Goal: Transaction & Acquisition: Purchase product/service

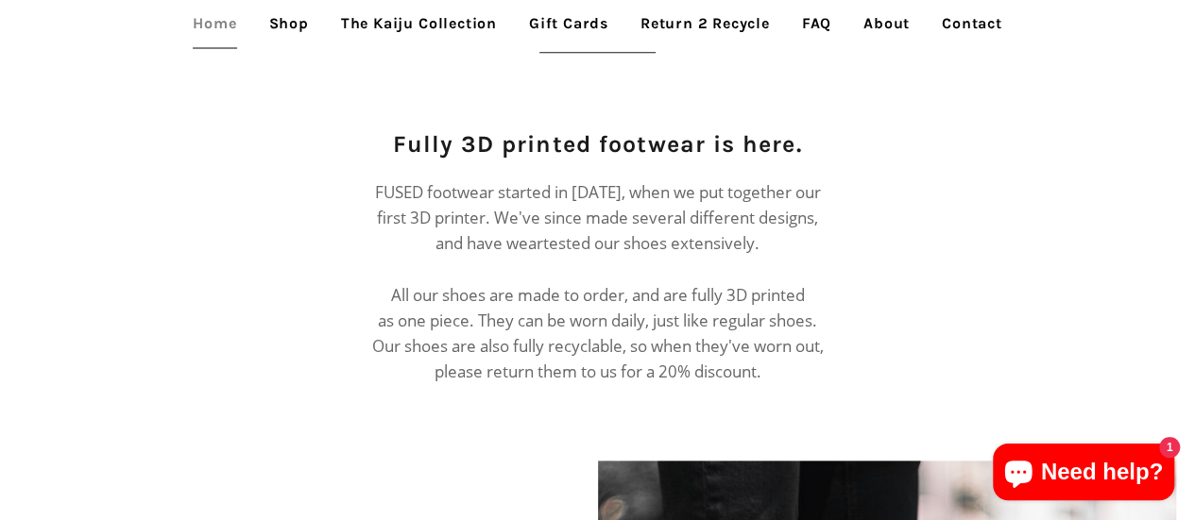
scroll to position [850, 0]
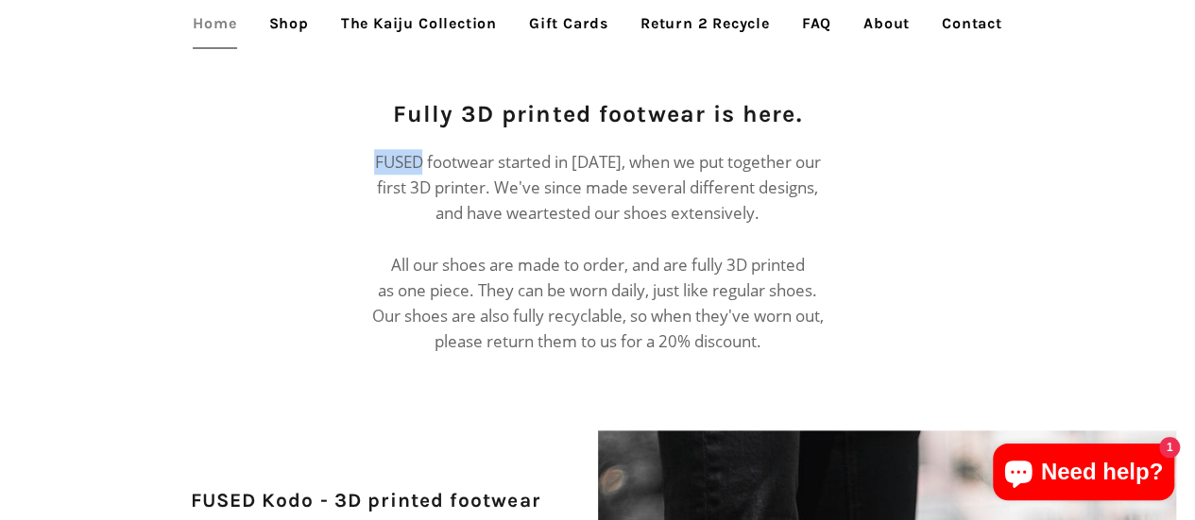
drag, startPoint x: 374, startPoint y: 136, endPoint x: 425, endPoint y: 139, distance: 51.1
click at [425, 149] on p "FUSED footwear started in May 2017, when we put together our first 3D printer. …" at bounding box center [597, 252] width 456 height 206
copy p "FUSED"
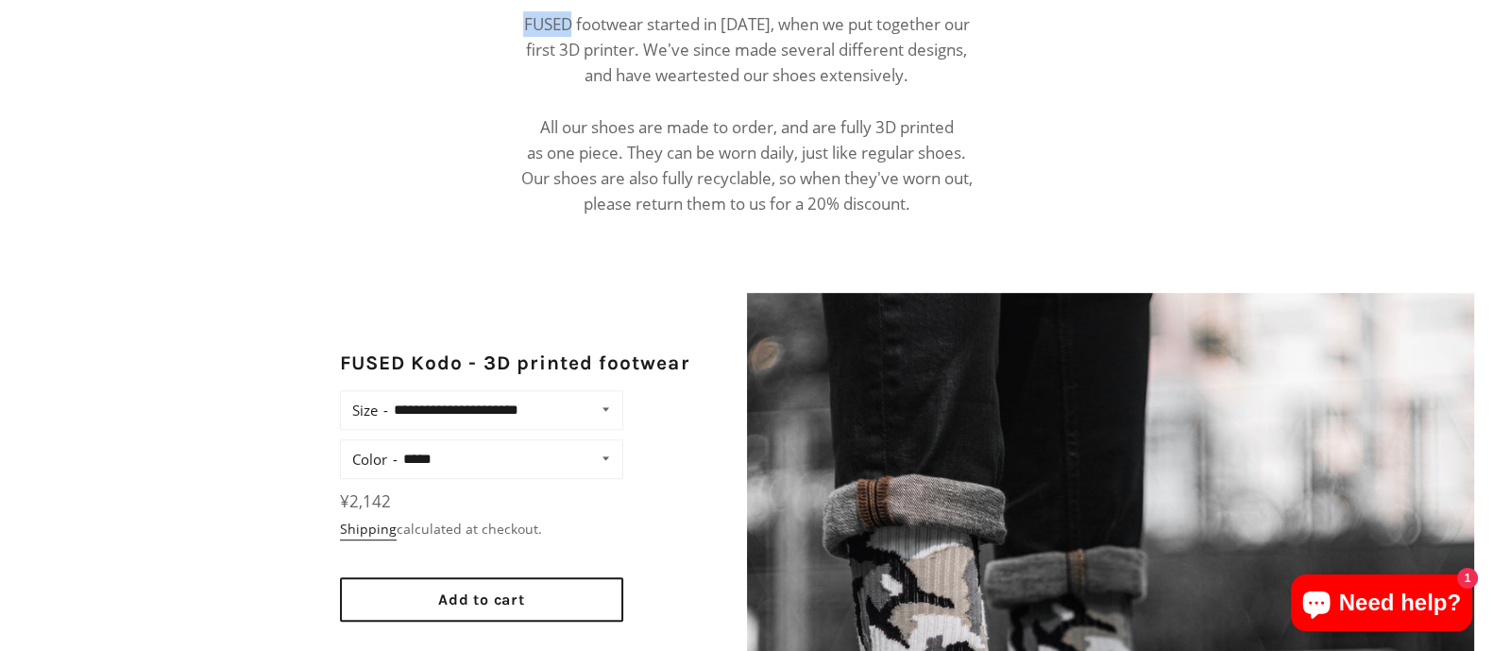
scroll to position [1118, 0]
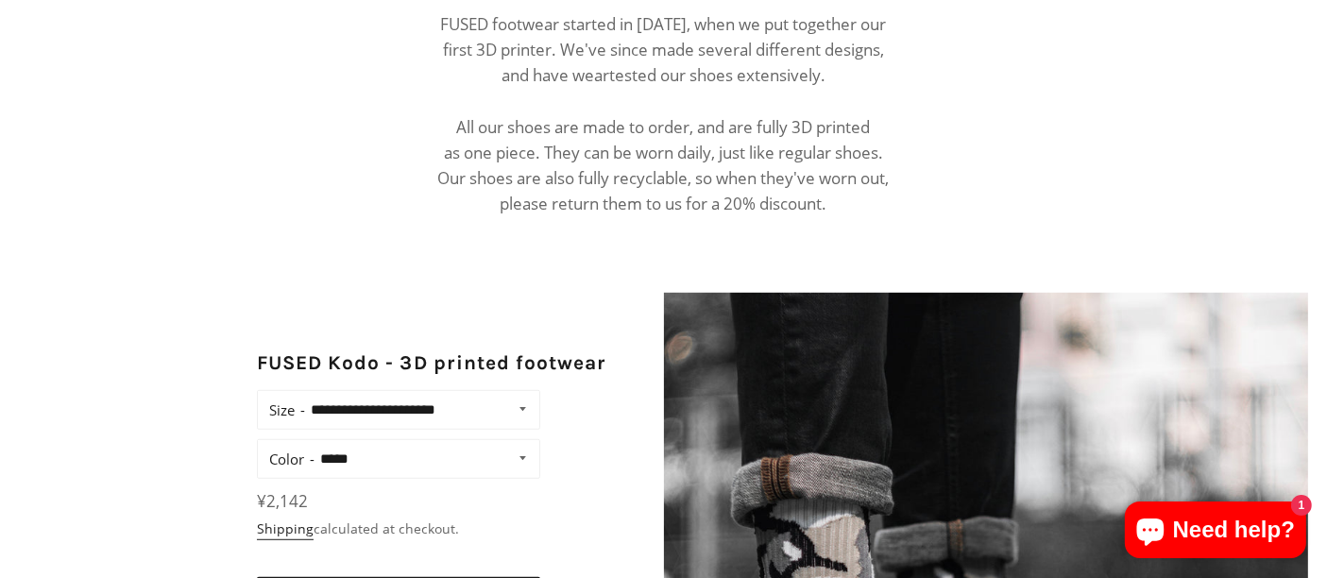
drag, startPoint x: 3471, startPoint y: 1, endPoint x: 392, endPoint y: 204, distance: 3086.2
click at [392, 204] on div "Fully 3D printed footwear is here. FUSED footwear started in May 2017, when we …" at bounding box center [649, 97] width 727 height 277
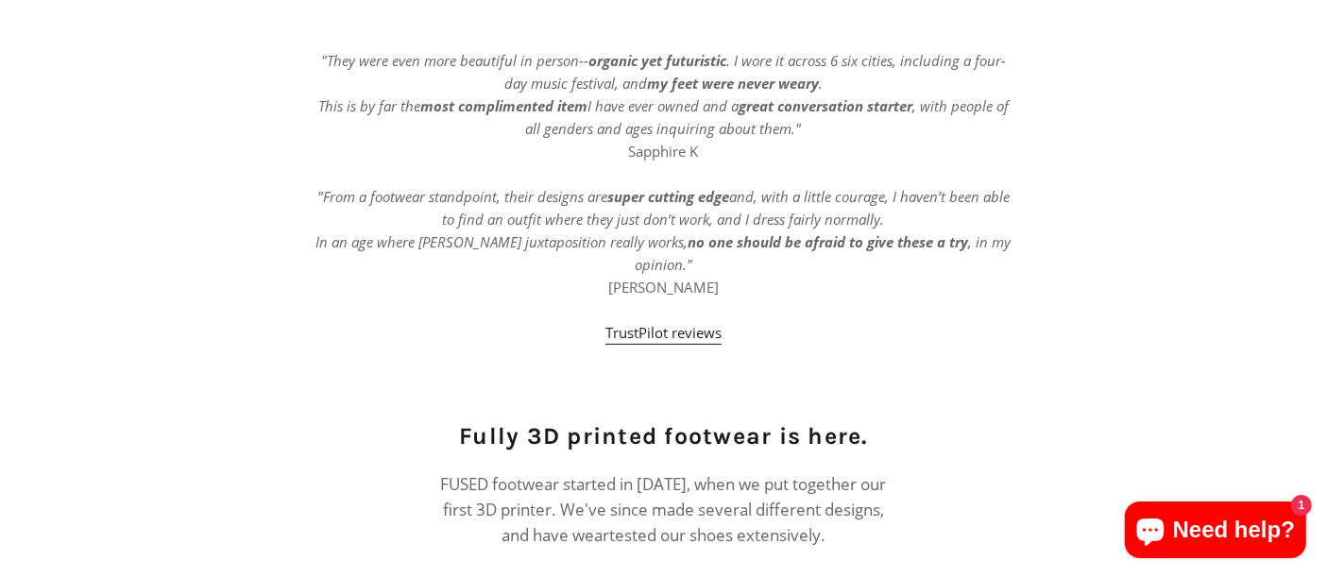
scroll to position [385, 0]
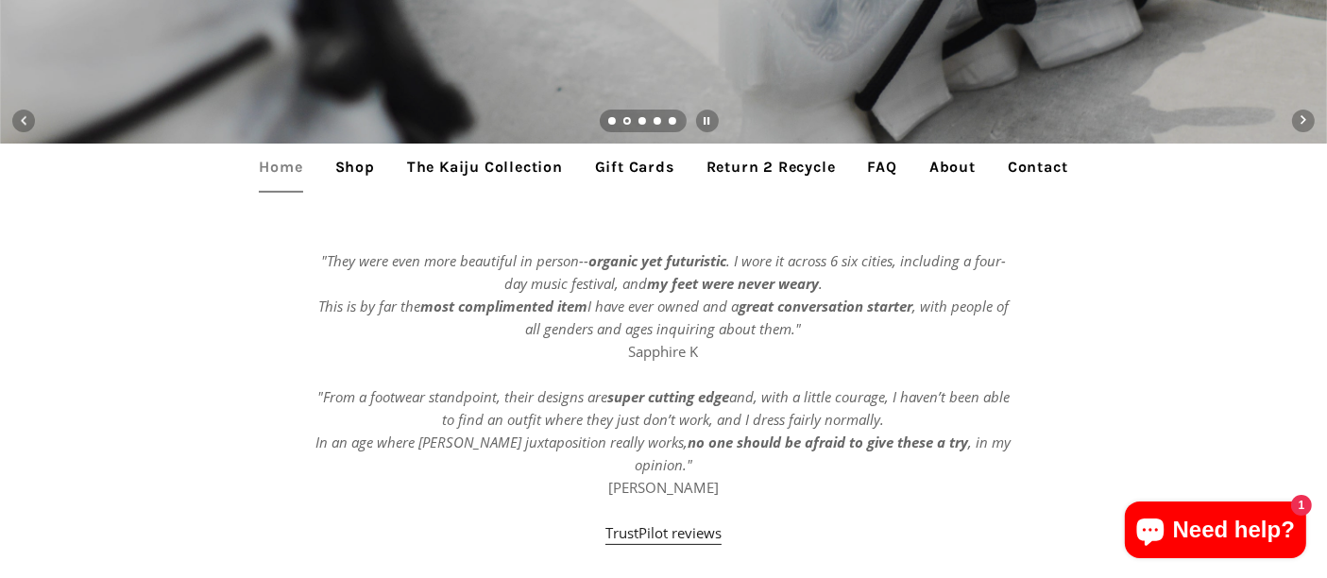
click at [352, 169] on link "Shop" at bounding box center [355, 167] width 68 height 47
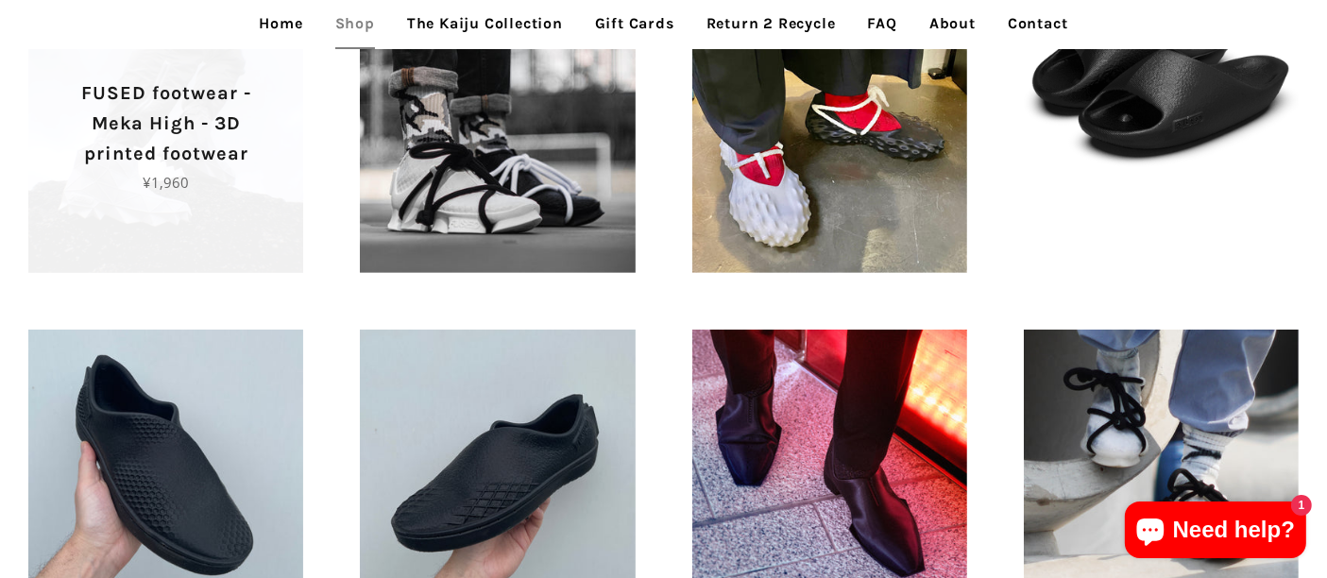
scroll to position [524, 0]
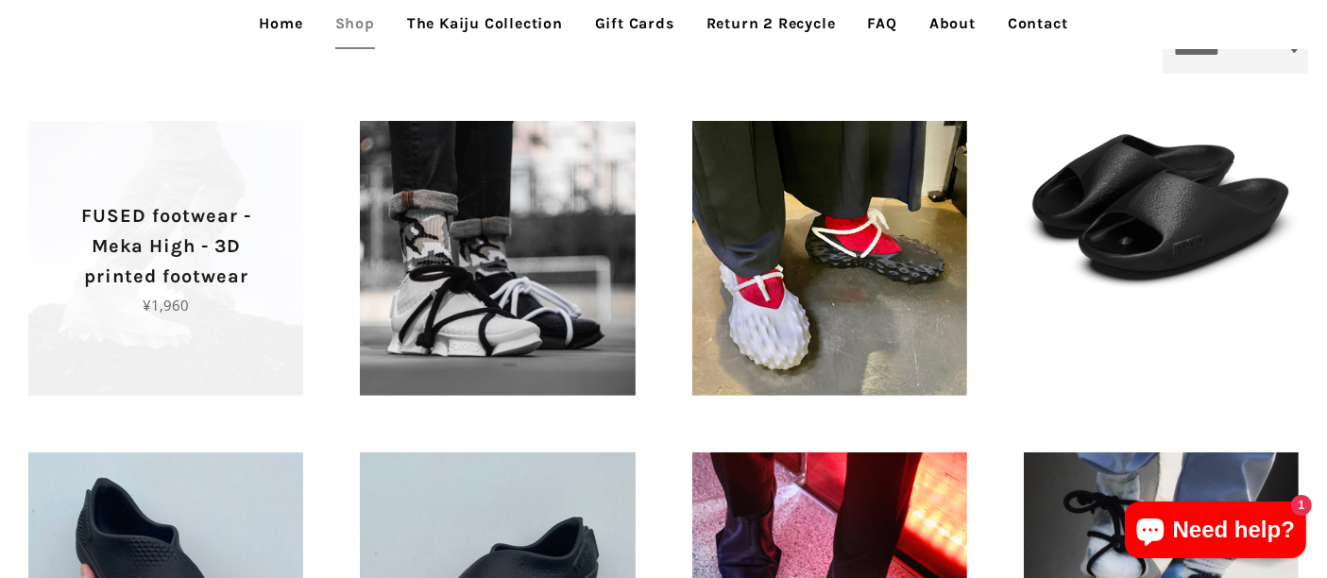
click at [191, 247] on p "FUSED footwear - Meka High - 3D printed footwear" at bounding box center [165, 246] width 209 height 91
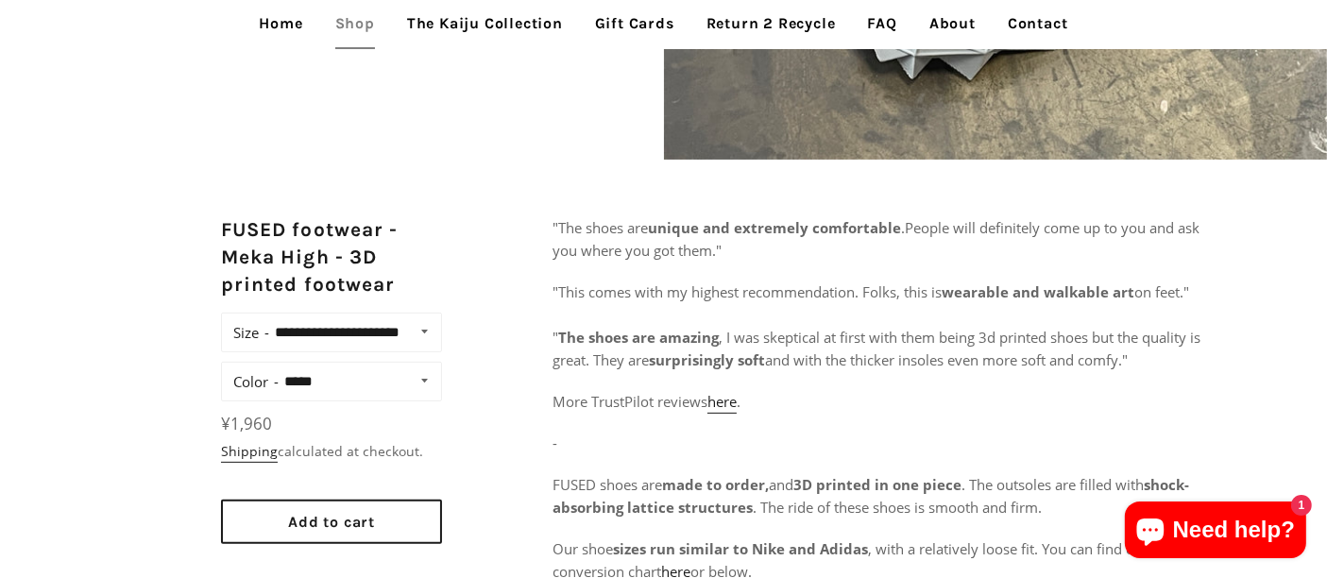
scroll to position [734, 0]
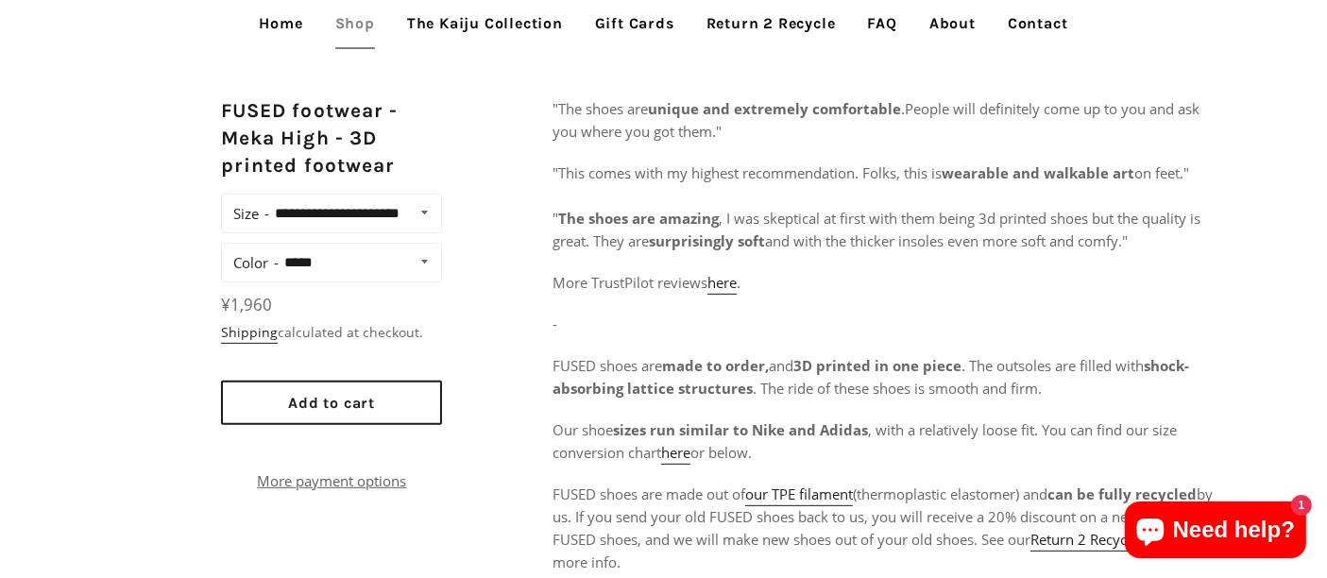
click at [353, 492] on link "More payment options" at bounding box center [331, 480] width 221 height 23
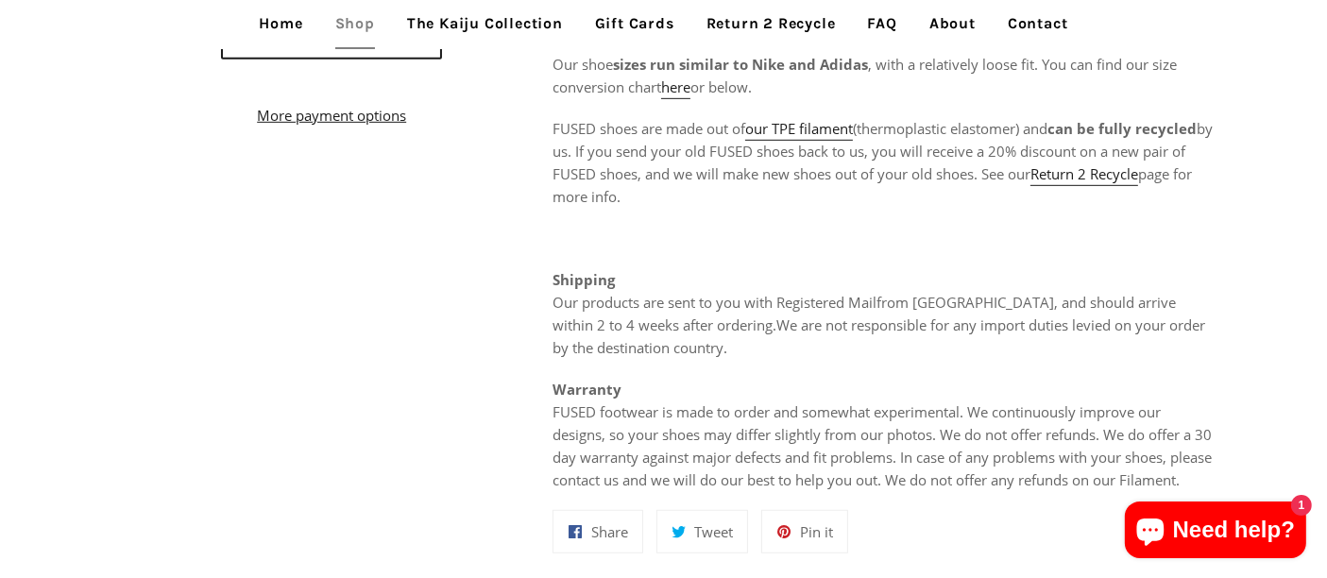
scroll to position [944, 0]
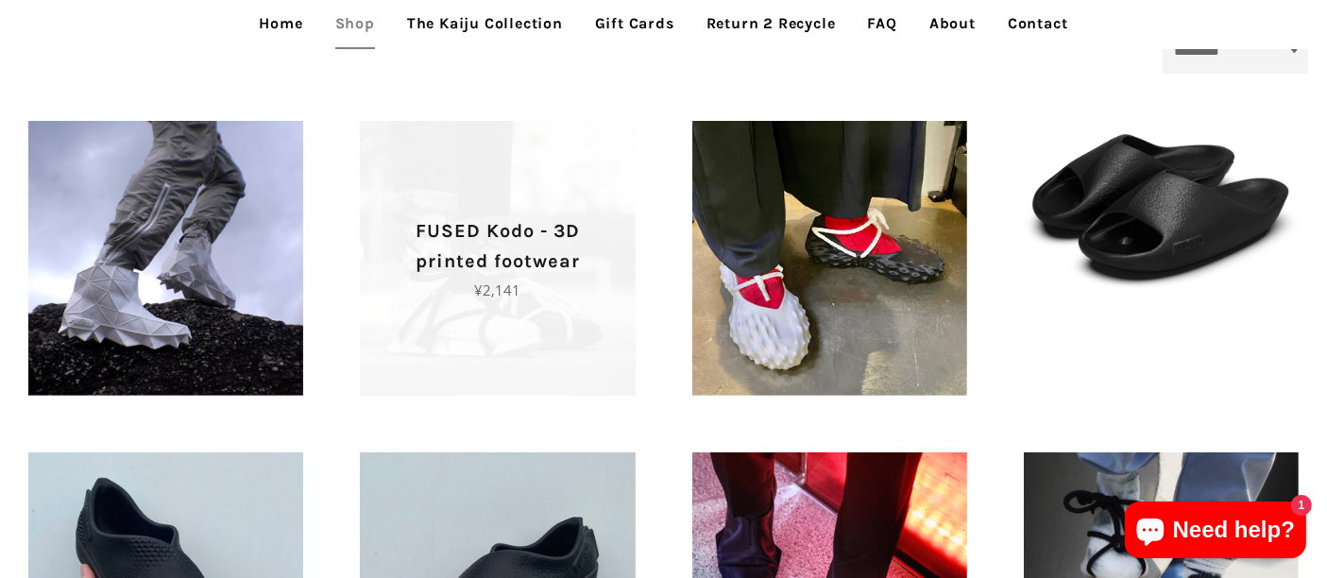
click at [506, 255] on p "FUSED Kodo - 3D printed footwear" at bounding box center [497, 246] width 209 height 60
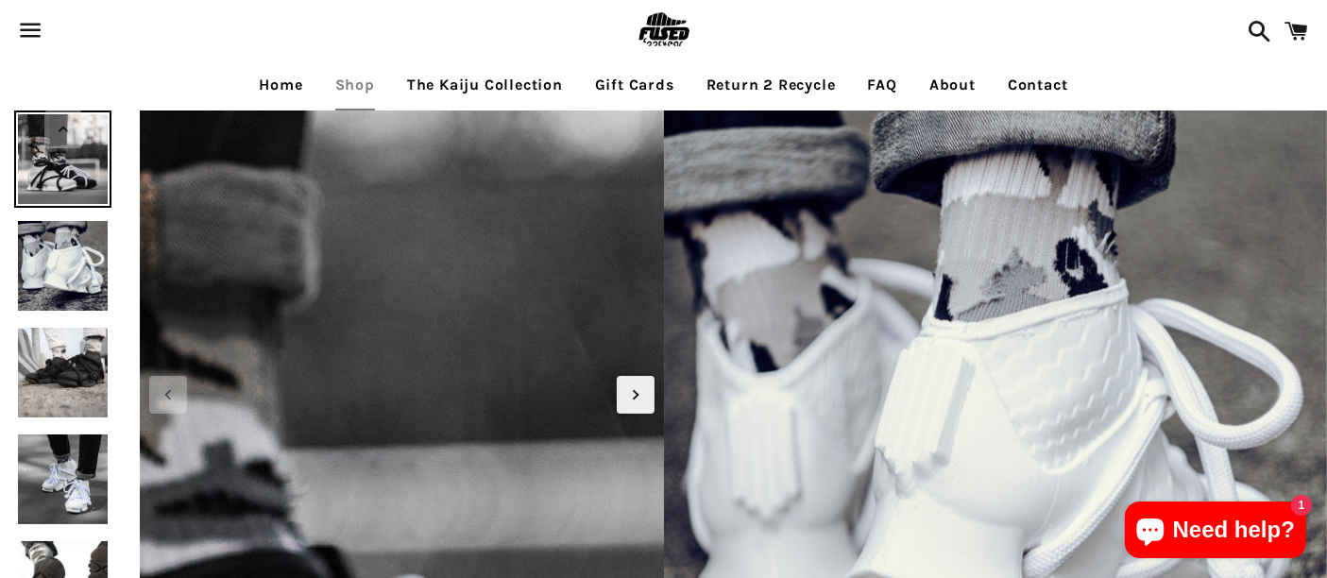
click at [469, 347] on img at bounding box center [224, 451] width 1889 height 1889
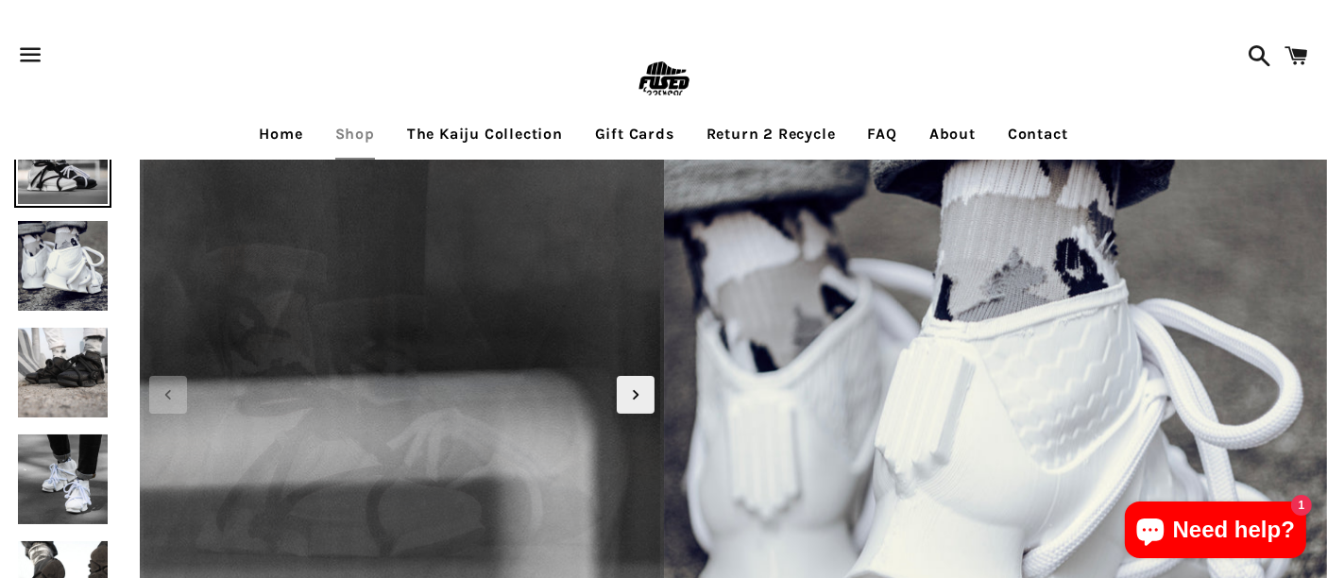
scroll to position [105, 0]
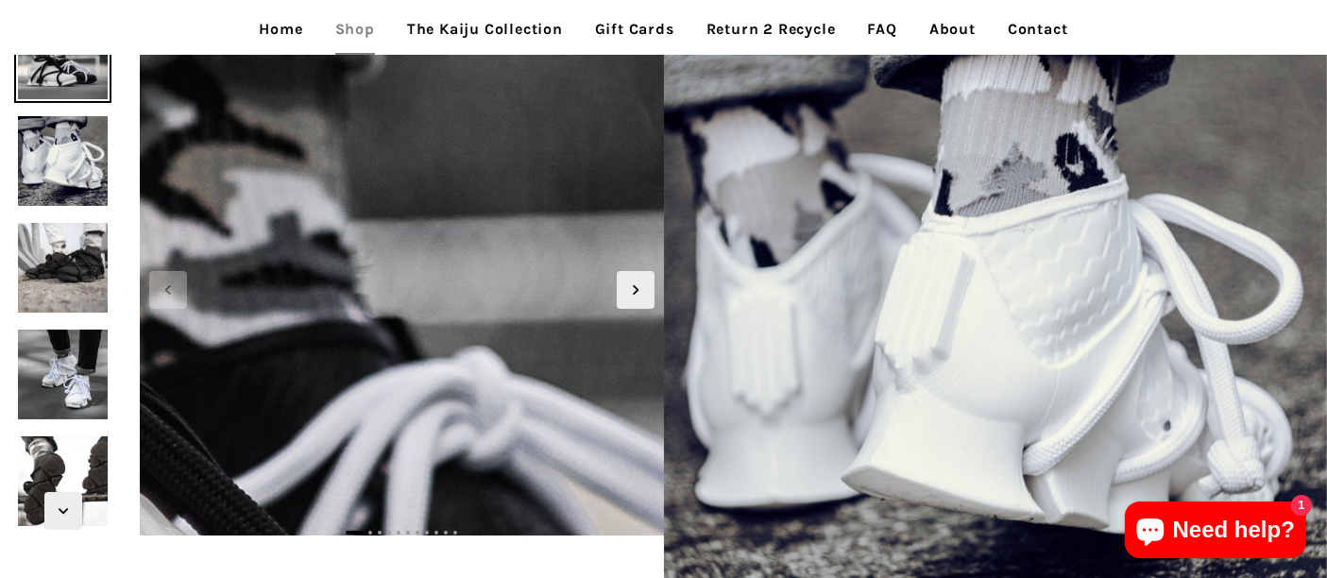
click at [444, 289] on img at bounding box center [291, 223] width 1889 height 1889
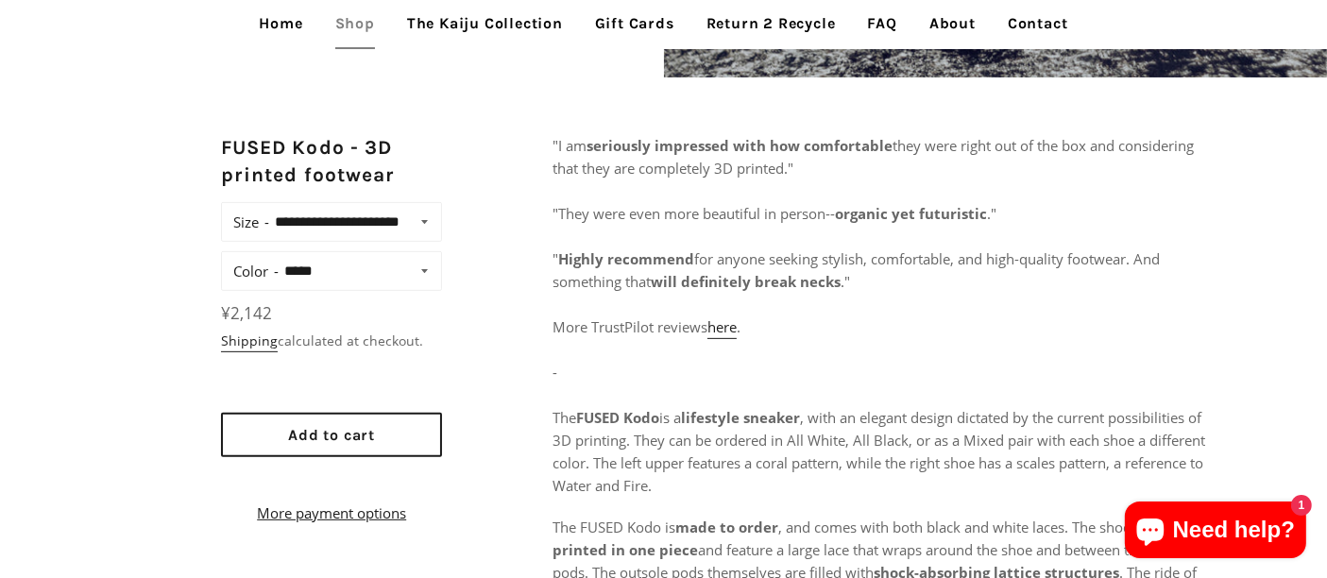
scroll to position [839, 0]
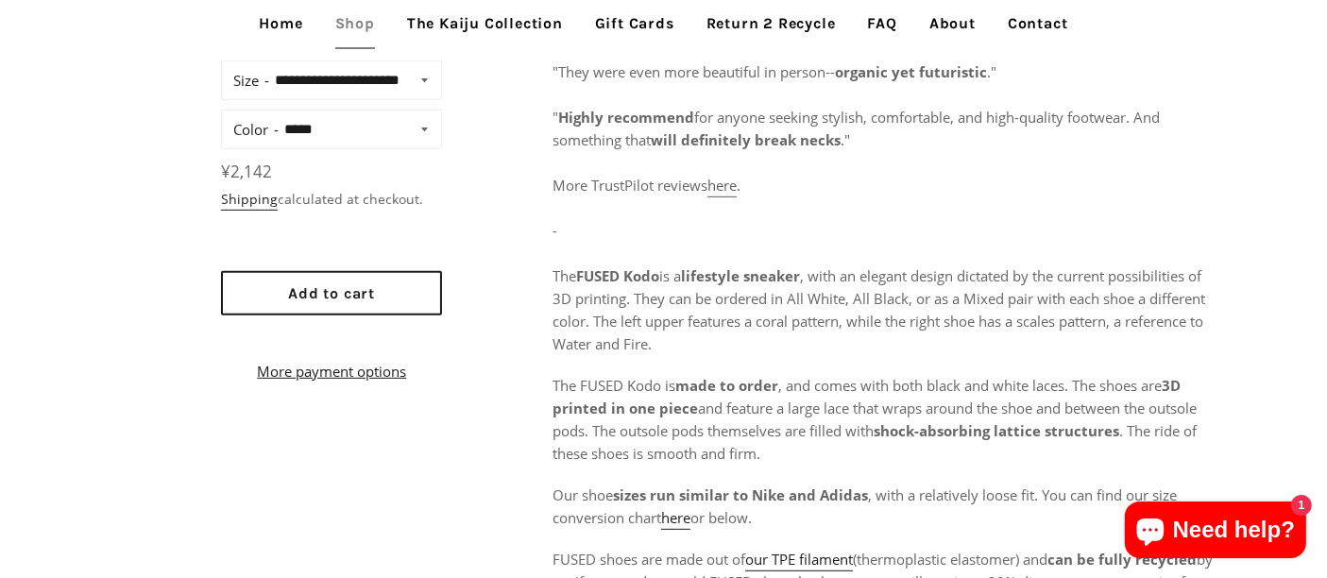
click at [720, 190] on link "here" at bounding box center [721, 187] width 29 height 22
